Goal: Task Accomplishment & Management: Use online tool/utility

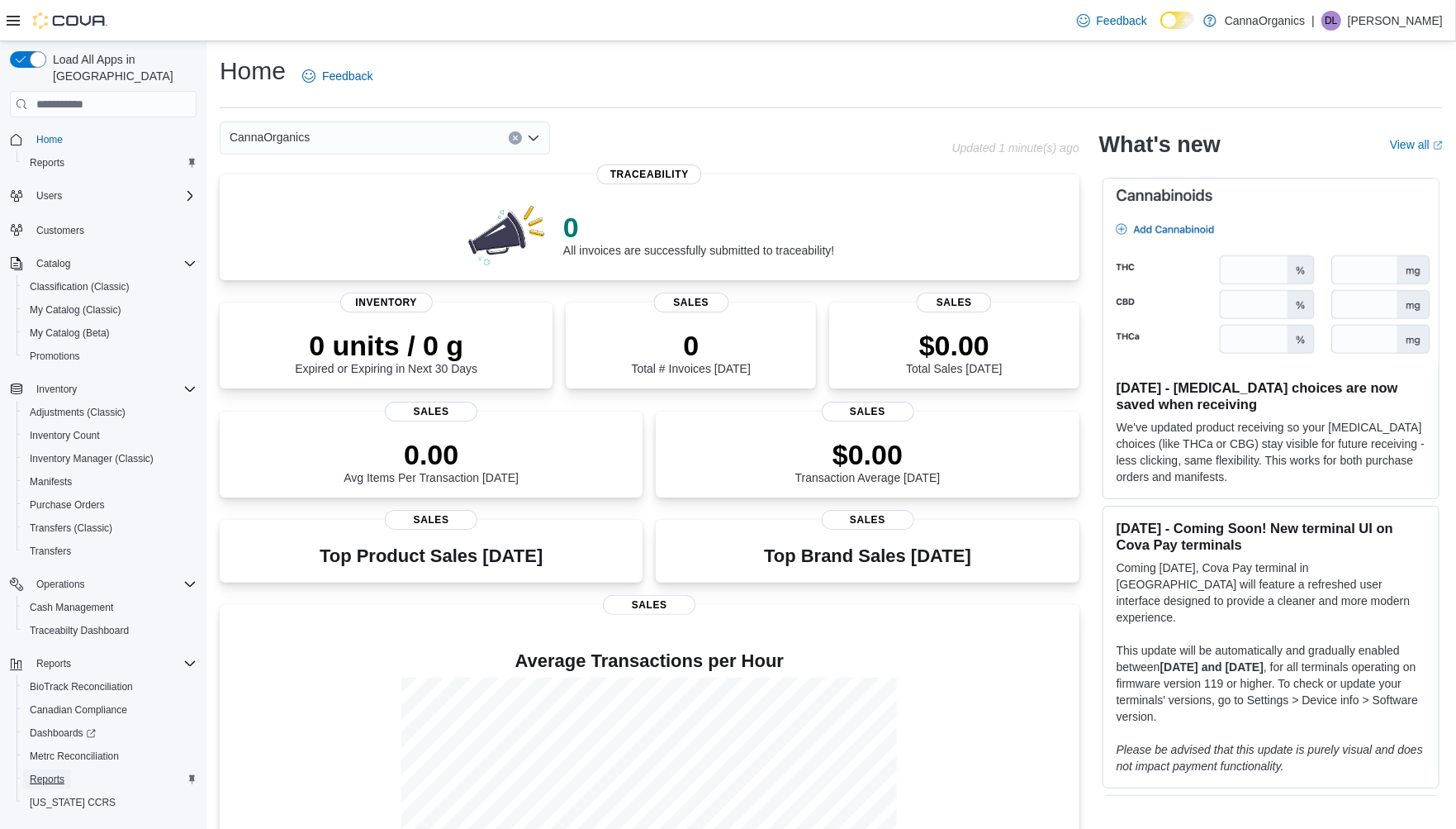
click at [54, 773] on span "Reports" at bounding box center [47, 779] width 35 height 13
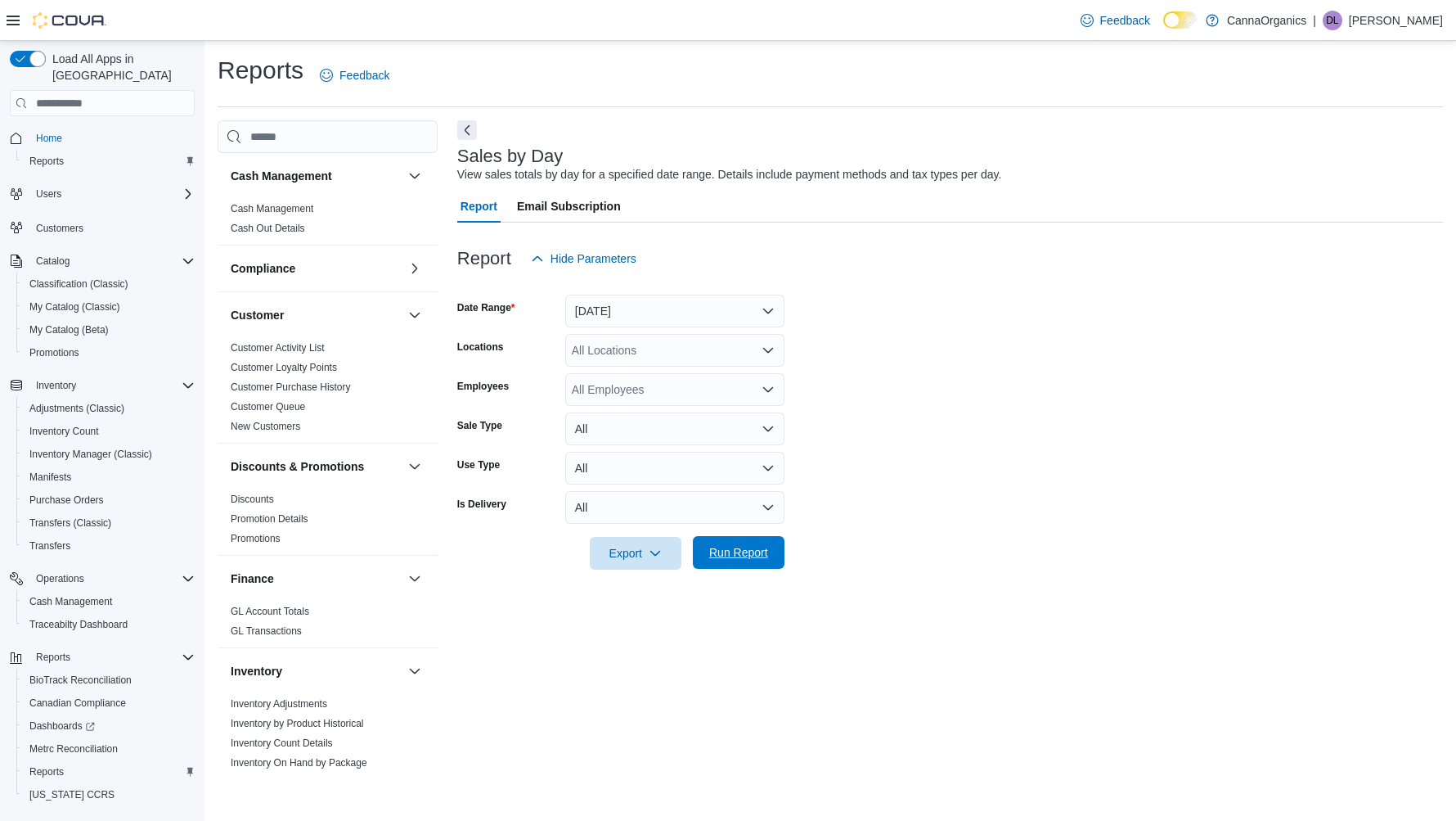
click at [741, 550] on span "Run Report" at bounding box center [739, 552] width 59 height 16
